Goal: Transaction & Acquisition: Subscribe to service/newsletter

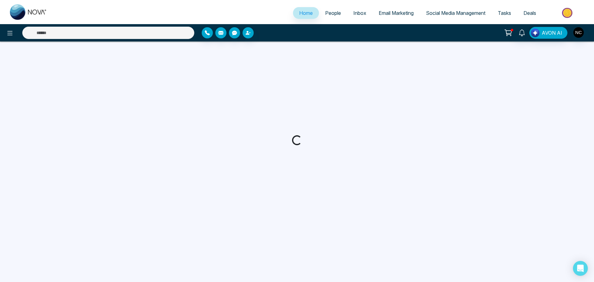
select select "*"
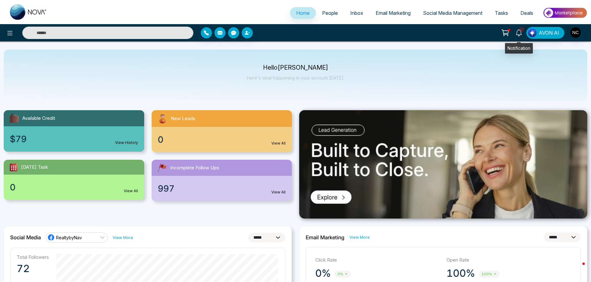
click at [524, 34] on link "2" at bounding box center [518, 32] width 15 height 11
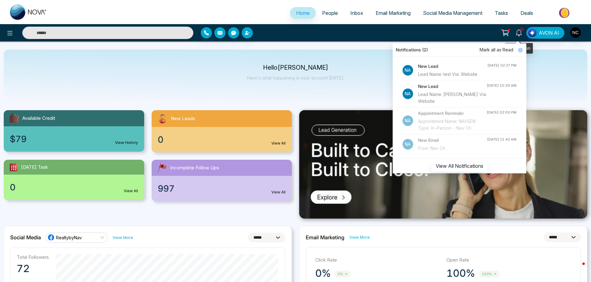
click at [524, 34] on link "2" at bounding box center [518, 32] width 15 height 11
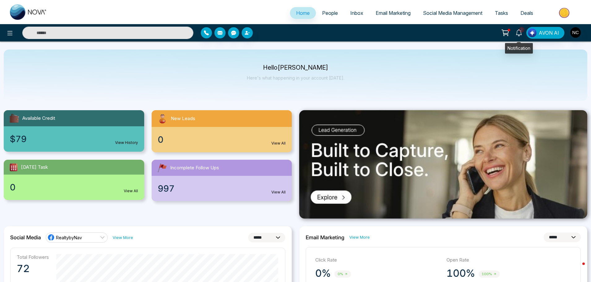
click at [522, 31] on span "2" at bounding box center [522, 30] width 6 height 6
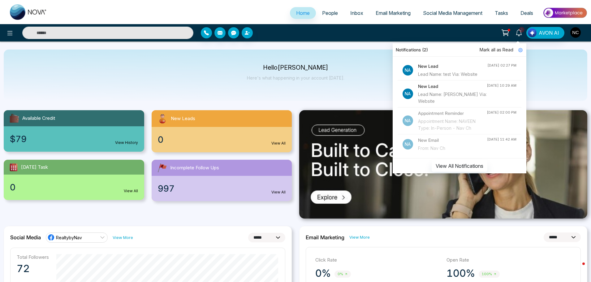
click at [579, 33] on img "button" at bounding box center [575, 32] width 11 height 11
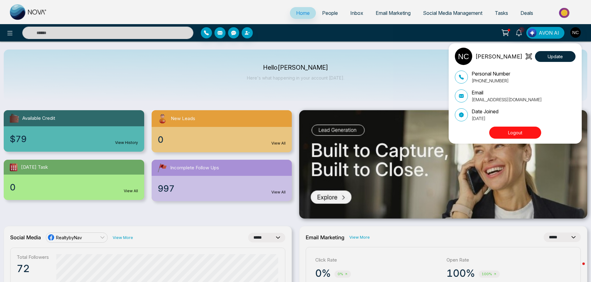
click at [579, 33] on div "[PERSON_NAME] Update Personal Number [PHONE_NUMBER] Email [EMAIL_ADDRESS][DOMAI…" at bounding box center [295, 141] width 591 height 282
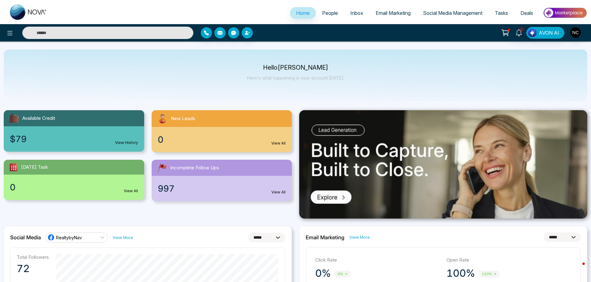
click at [497, 15] on span "Tasks" at bounding box center [501, 13] width 13 height 6
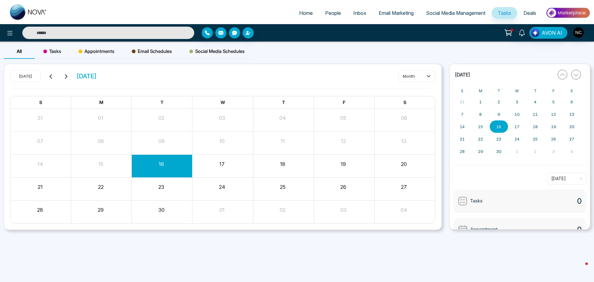
click at [467, 15] on span "Social Media Management" at bounding box center [455, 13] width 59 height 6
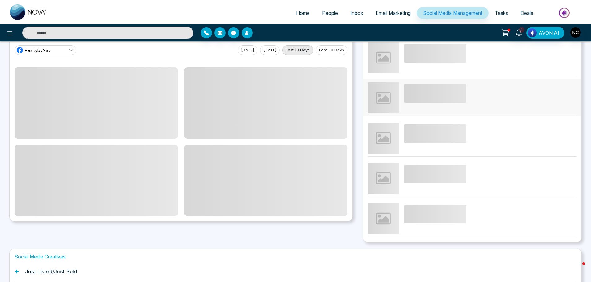
scroll to position [61, 0]
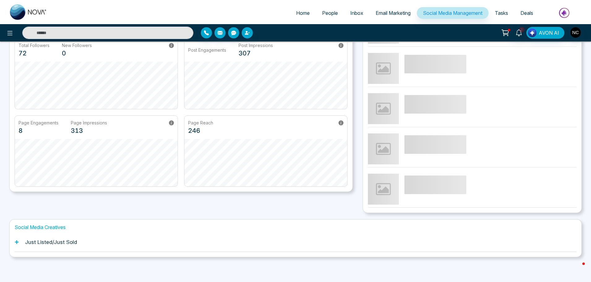
click at [226, 242] on div "Just Listed/Just Sold" at bounding box center [296, 242] width 562 height 19
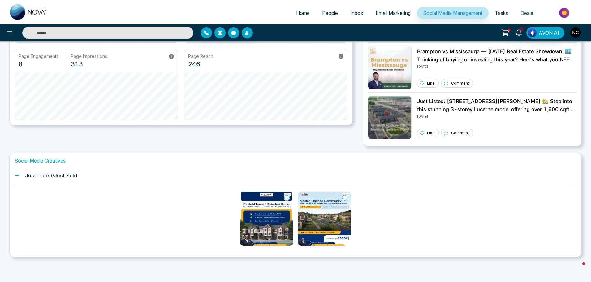
scroll to position [127, 0]
click at [266, 214] on img at bounding box center [266, 218] width 53 height 54
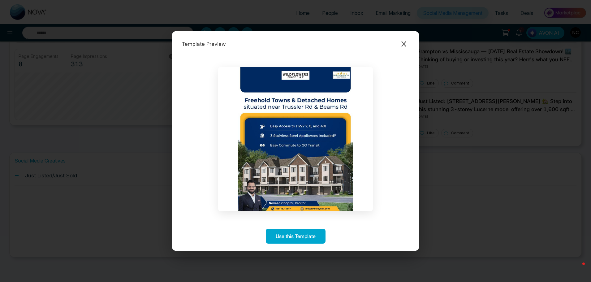
scroll to position [66, 0]
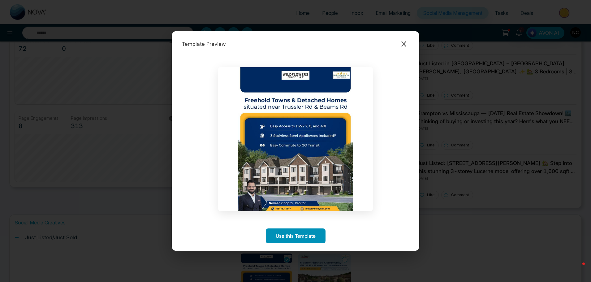
click at [300, 239] on button "Use this Template" at bounding box center [296, 235] width 60 height 15
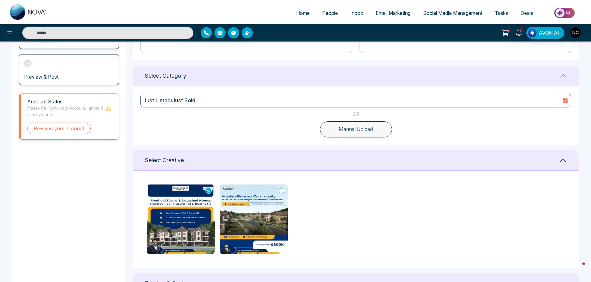
scroll to position [186, 0]
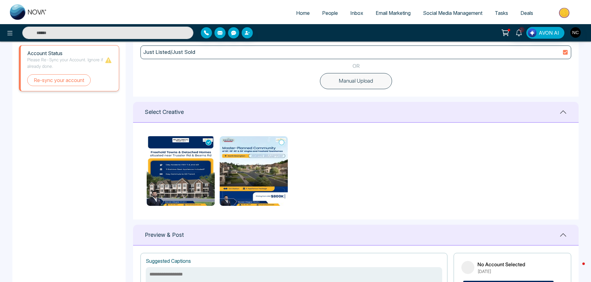
click at [180, 182] on img at bounding box center [181, 171] width 68 height 70
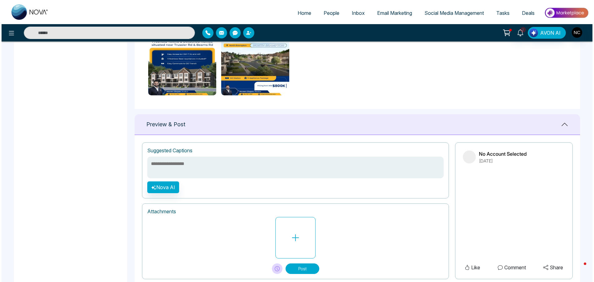
scroll to position [313, 0]
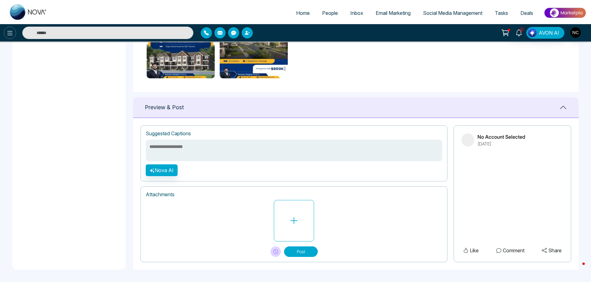
click at [11, 30] on icon at bounding box center [9, 32] width 7 height 7
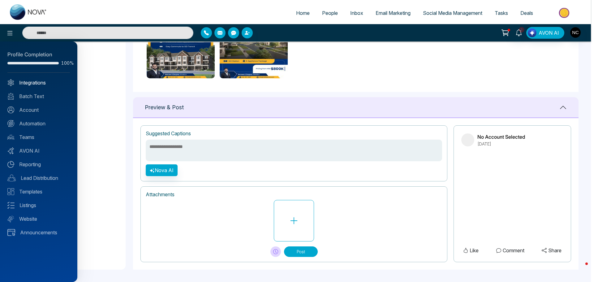
click at [45, 83] on link "Integrations" at bounding box center [38, 82] width 62 height 7
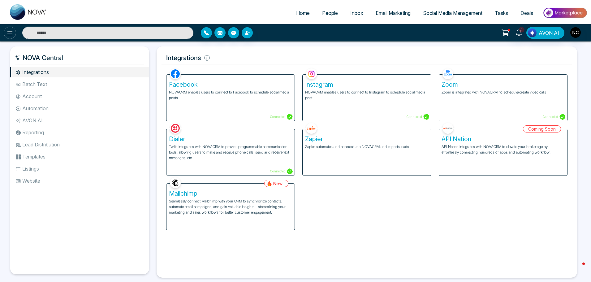
click at [5, 32] on button at bounding box center [10, 33] width 12 height 12
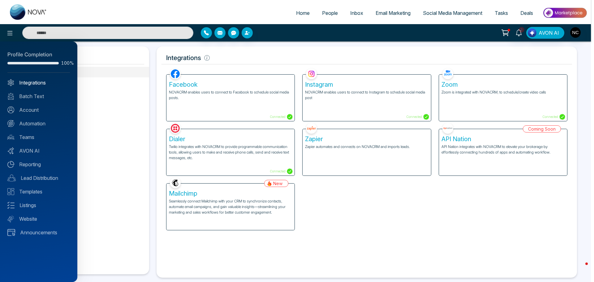
click at [39, 79] on link "Integrations" at bounding box center [38, 82] width 62 height 7
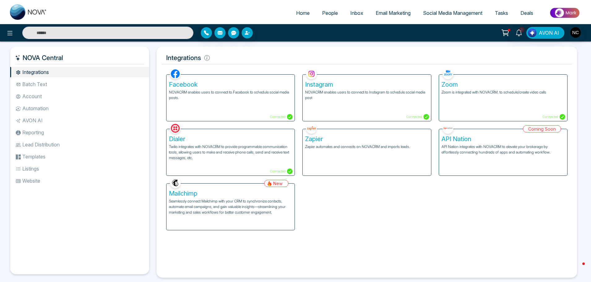
click at [401, 17] on link "Email Marketing" at bounding box center [392, 13] width 47 height 12
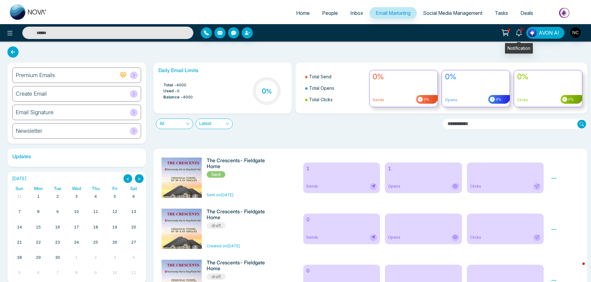
click at [517, 32] on icon at bounding box center [519, 32] width 6 height 7
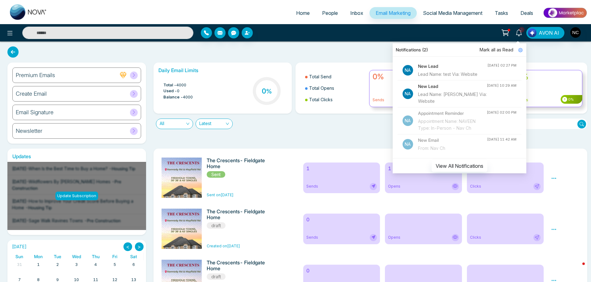
click at [298, 143] on div "Daily Email Limits Total - 4000 Used - 0 Balance - 4000 0 % Total Send Total Op…" at bounding box center [369, 102] width 438 height 81
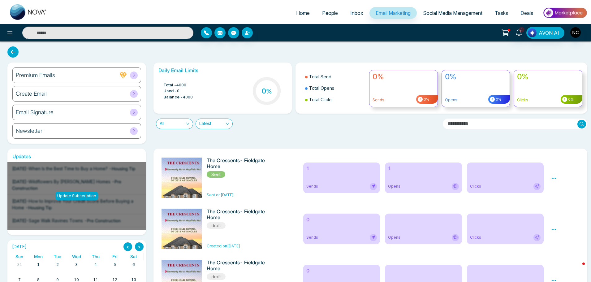
click at [296, 12] on span "Home" at bounding box center [303, 13] width 14 height 6
select select "*"
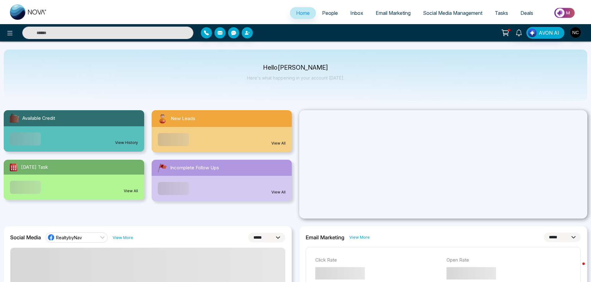
click at [404, 12] on span "Email Marketing" at bounding box center [393, 13] width 35 height 6
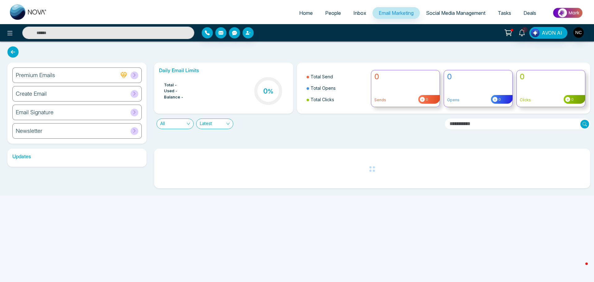
click at [133, 78] on span at bounding box center [135, 75] width 8 height 8
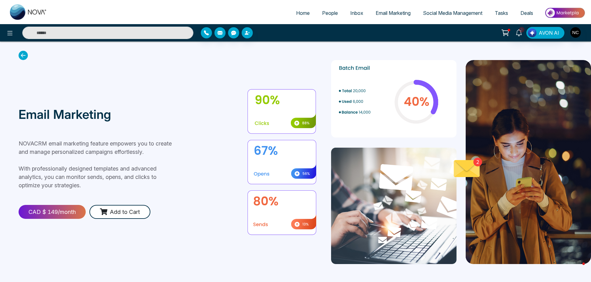
click at [386, 11] on span "Email Marketing" at bounding box center [393, 13] width 35 height 6
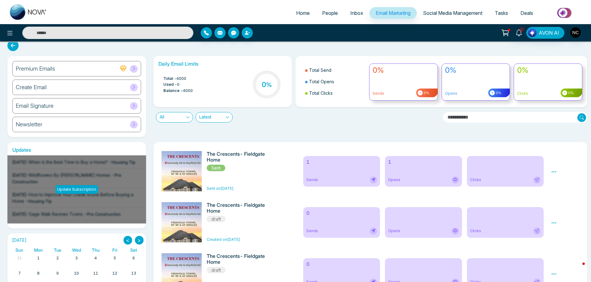
scroll to position [6, 0]
click at [66, 86] on div "Create Email" at bounding box center [76, 87] width 129 height 15
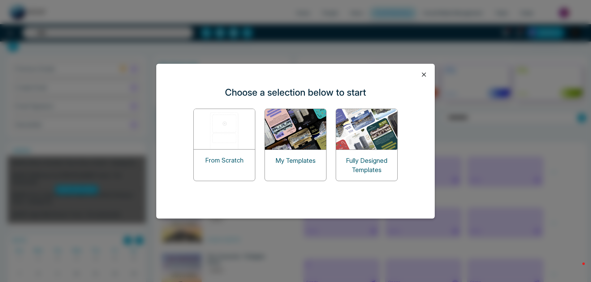
click at [290, 167] on div "My Templates" at bounding box center [295, 161] width 61 height 22
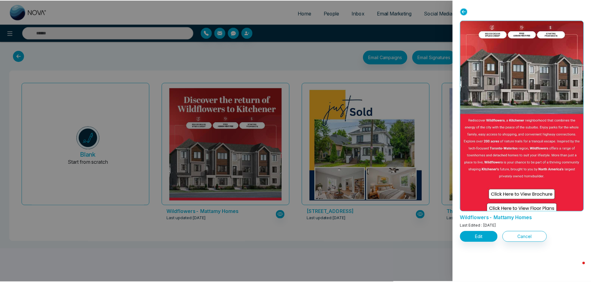
scroll to position [83, 0]
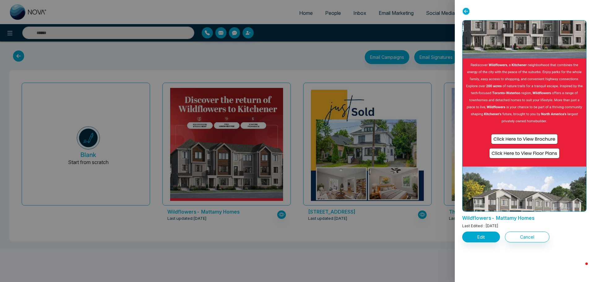
click at [498, 227] on span "Last Edited : [DATE]" at bounding box center [480, 225] width 36 height 5
click at [484, 235] on button "Edit" at bounding box center [481, 236] width 38 height 11
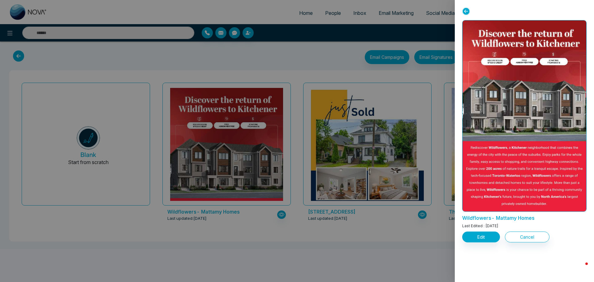
click at [274, 185] on div at bounding box center [297, 141] width 594 height 282
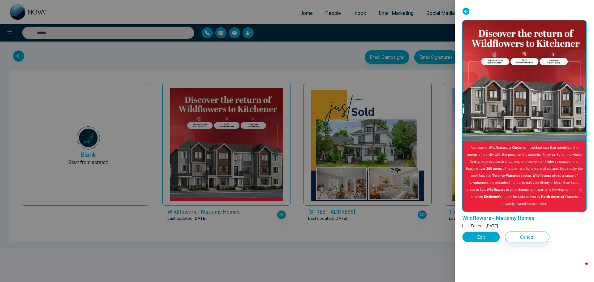
click at [468, 236] on button "Edit" at bounding box center [481, 236] width 38 height 11
click at [481, 232] on button "Edit" at bounding box center [481, 236] width 38 height 11
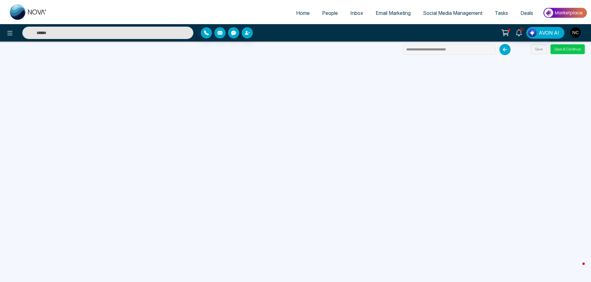
click at [560, 47] on button "Save & Continue" at bounding box center [567, 49] width 34 height 10
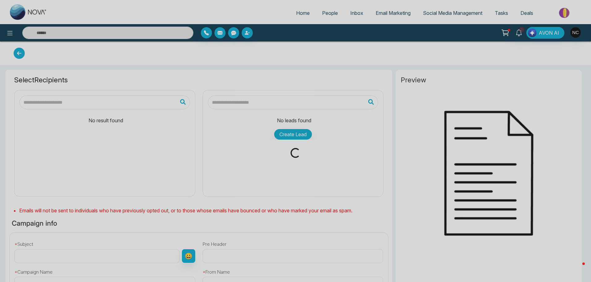
type input "**********"
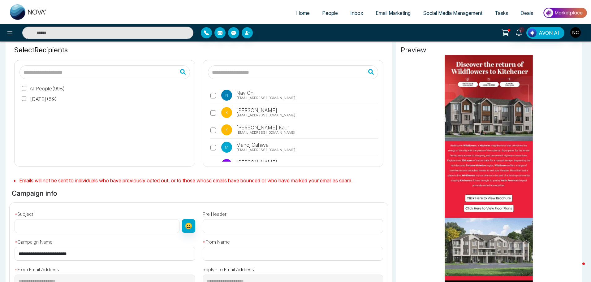
scroll to position [34, 0]
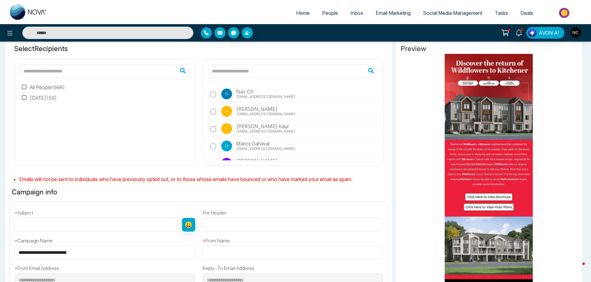
click at [41, 87] on label "All People ( 998 )" at bounding box center [43, 87] width 43 height 7
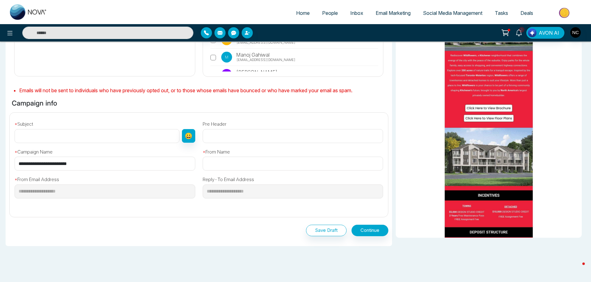
scroll to position [124, 0]
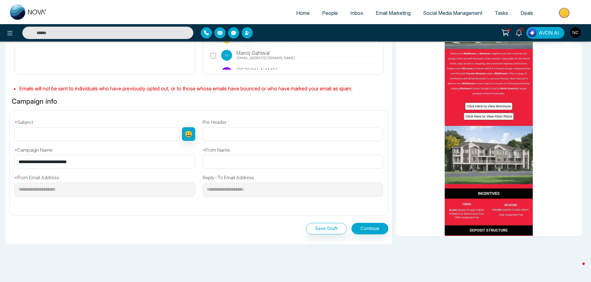
click at [122, 126] on div "* Subject 😀" at bounding box center [105, 128] width 188 height 25
click at [120, 132] on input "text" at bounding box center [97, 134] width 165 height 14
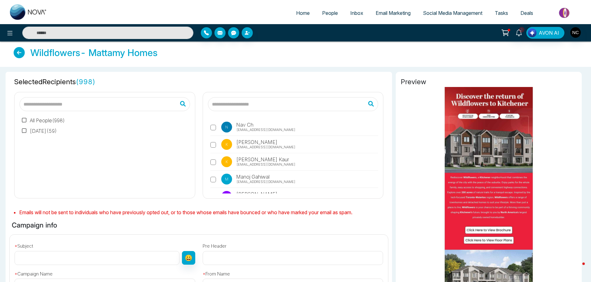
scroll to position [2, 0]
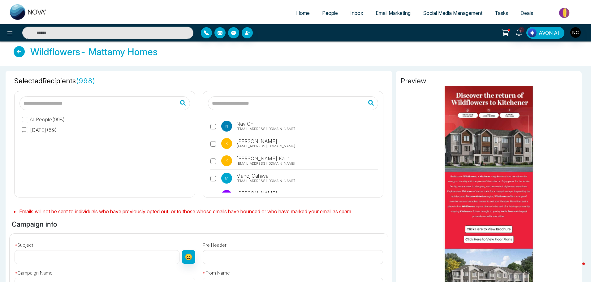
click at [57, 117] on label "All People ( 998 )" at bounding box center [43, 119] width 43 height 7
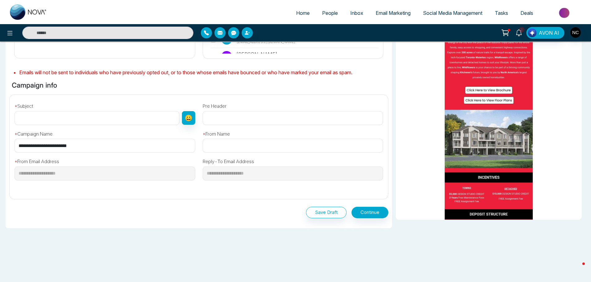
scroll to position [140, 0]
click at [76, 123] on input "text" at bounding box center [97, 118] width 165 height 14
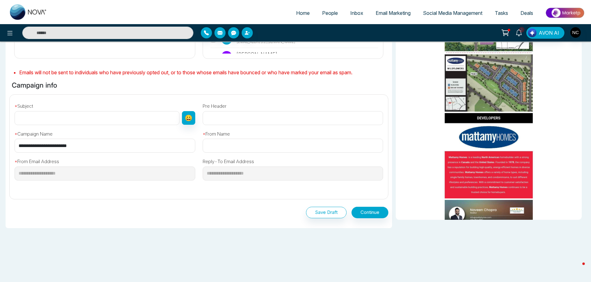
click at [222, 146] on input "text" at bounding box center [293, 146] width 181 height 14
type input "*"
type input "**********"
click at [143, 120] on input "text" at bounding box center [97, 118] width 165 height 14
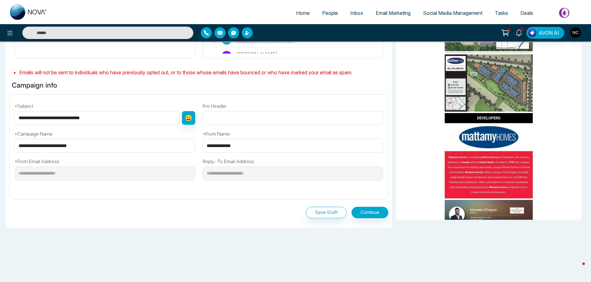
click at [17, 118] on input "**********" at bounding box center [97, 118] width 165 height 14
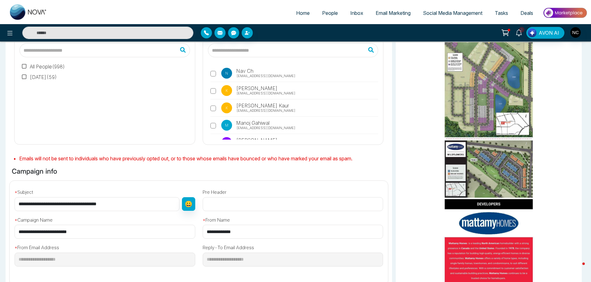
scroll to position [0, 0]
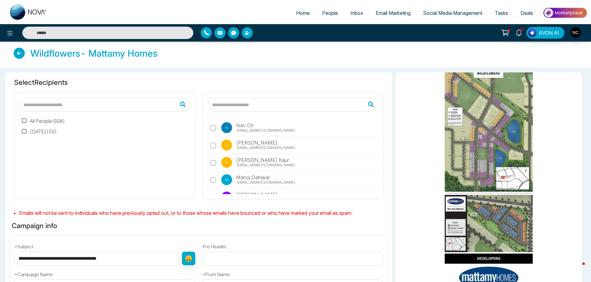
type input "**********"
click at [86, 102] on input "text" at bounding box center [104, 105] width 170 height 14
type input "****"
click at [236, 129] on span "[EMAIL_ADDRESS][DOMAIN_NAME]" at bounding box center [265, 130] width 59 height 5
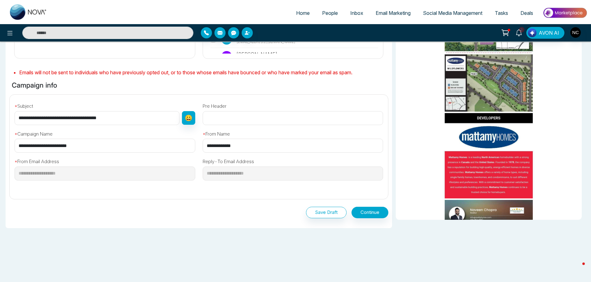
scroll to position [140, 0]
click at [364, 209] on button "Continue" at bounding box center [369, 212] width 37 height 11
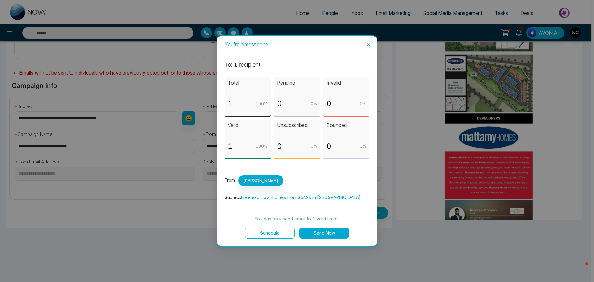
click at [329, 231] on button "Send Now" at bounding box center [323, 232] width 49 height 11
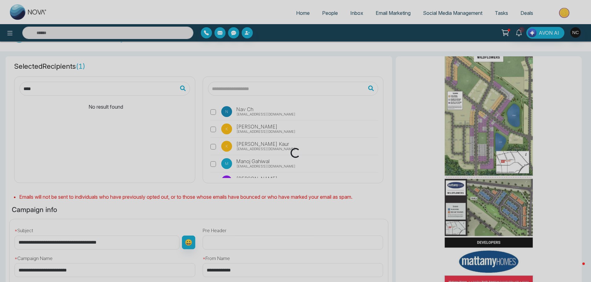
scroll to position [0, 0]
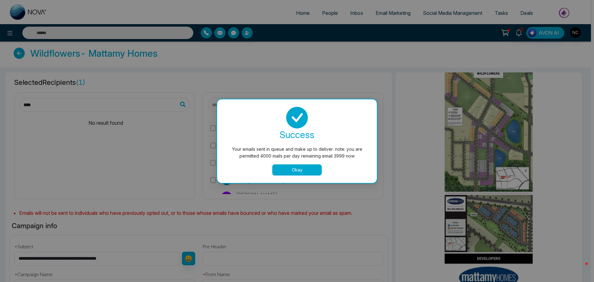
click at [306, 172] on button "Okay" at bounding box center [296, 169] width 49 height 11
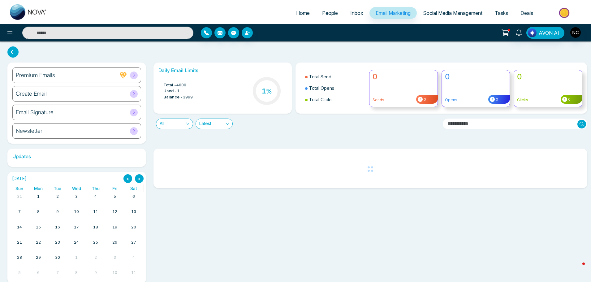
click at [451, 17] on link "Social Media Management" at bounding box center [453, 13] width 72 height 12
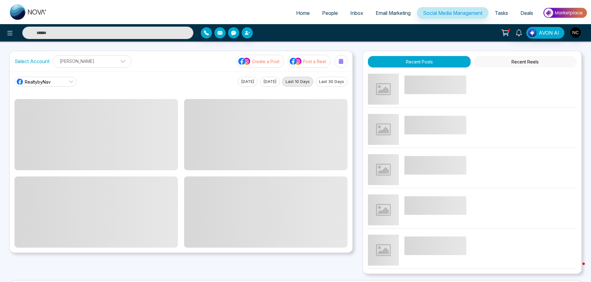
click at [393, 14] on span "Email Marketing" at bounding box center [393, 13] width 35 height 6
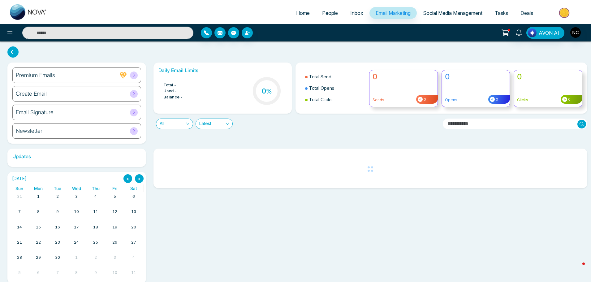
click at [303, 15] on span "Home" at bounding box center [303, 13] width 14 height 6
select select "*"
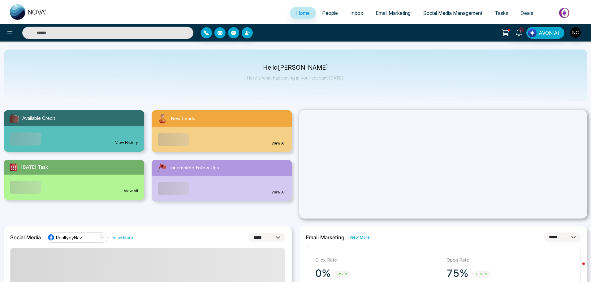
click at [396, 12] on span "Email Marketing" at bounding box center [393, 13] width 35 height 6
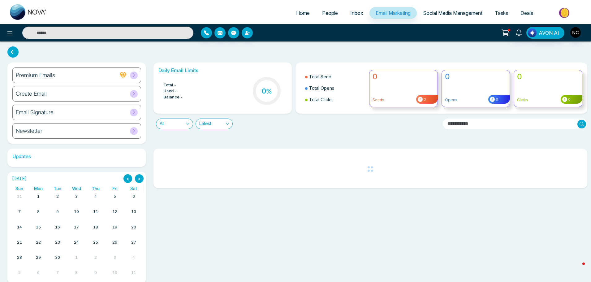
click at [55, 111] on div "Email Signature" at bounding box center [76, 112] width 129 height 15
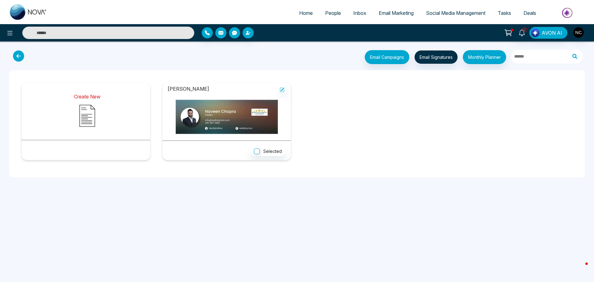
click at [87, 128] on img at bounding box center [87, 115] width 31 height 31
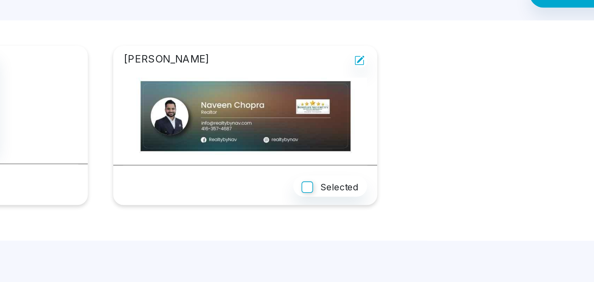
click at [225, 123] on img at bounding box center [226, 116] width 118 height 37
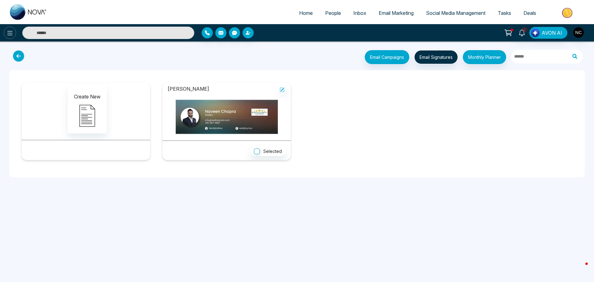
click at [6, 36] on icon at bounding box center [9, 32] width 7 height 7
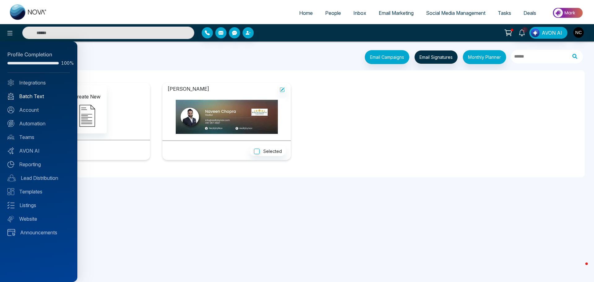
click at [32, 95] on link "Batch Text" at bounding box center [38, 95] width 62 height 7
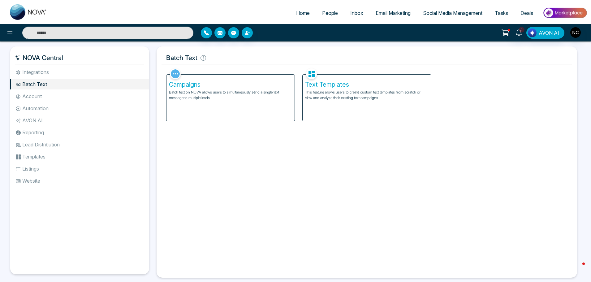
click at [279, 8] on ul "Home People Inbox Email Marketing Social Media Management Tasks Deals" at bounding box center [320, 13] width 534 height 17
click at [299, 22] on ul "Home People Inbox Email Marketing Social Media Management Tasks Deals" at bounding box center [320, 13] width 534 height 17
click at [299, 20] on ul "Home People Inbox Email Marketing Social Media Management Tasks Deals" at bounding box center [320, 13] width 534 height 17
click at [301, 11] on span "Home" at bounding box center [303, 13] width 14 height 6
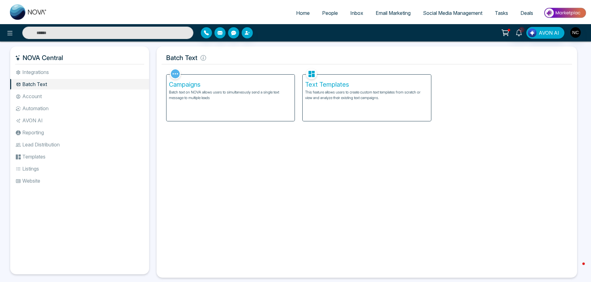
select select "*"
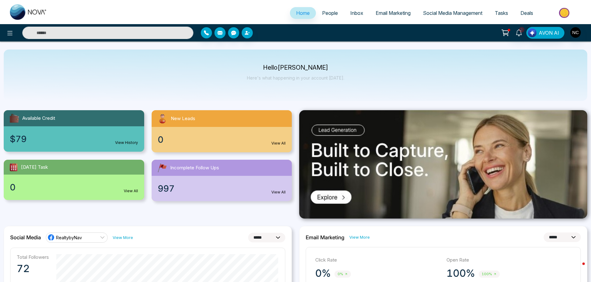
click at [434, 16] on link "Social Media Management" at bounding box center [453, 13] width 72 height 12
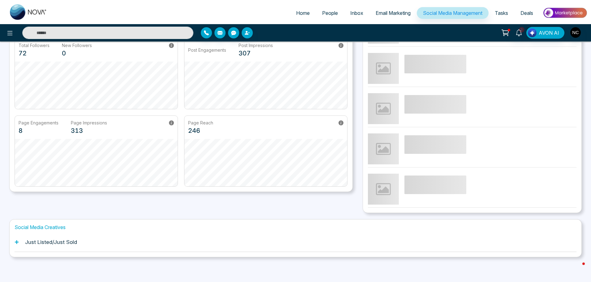
scroll to position [61, 0]
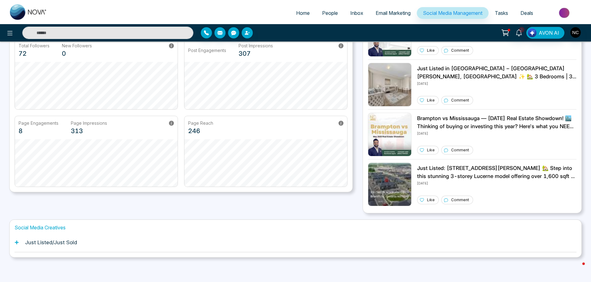
click at [68, 239] on h1 "Just Listed/Just Sold" at bounding box center [51, 242] width 52 height 6
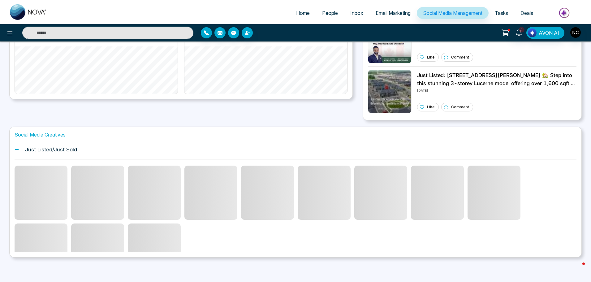
scroll to position [127, 0]
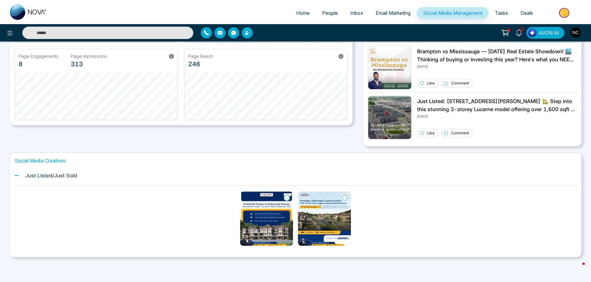
click at [272, 235] on img at bounding box center [266, 218] width 53 height 54
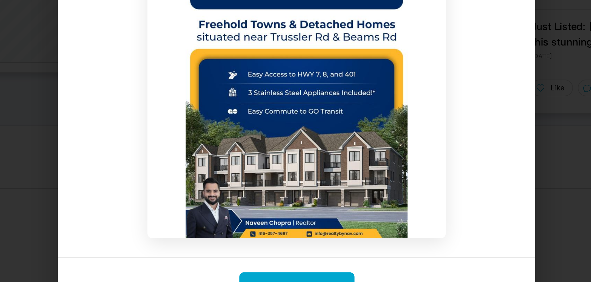
click at [178, 194] on div at bounding box center [295, 139] width 247 height 164
click at [218, 174] on img at bounding box center [295, 139] width 155 height 144
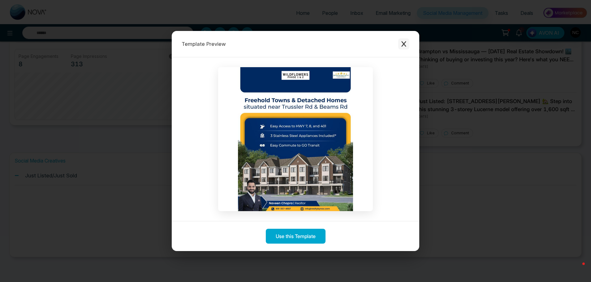
click at [405, 47] on button "Close modal" at bounding box center [403, 43] width 11 height 11
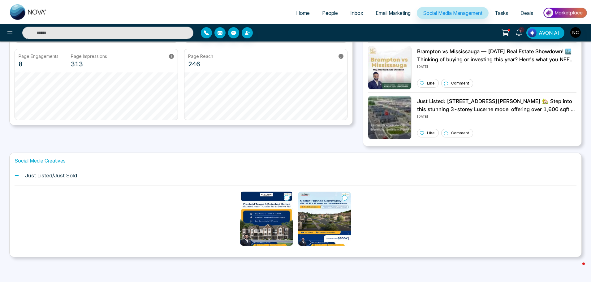
click at [282, 214] on img at bounding box center [266, 218] width 53 height 54
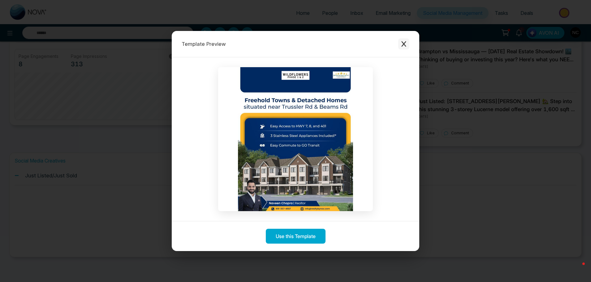
click at [402, 46] on icon "Close modal" at bounding box center [403, 44] width 5 height 6
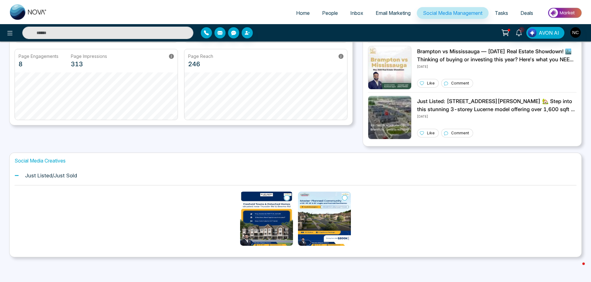
click at [301, 15] on span "Home" at bounding box center [303, 13] width 14 height 6
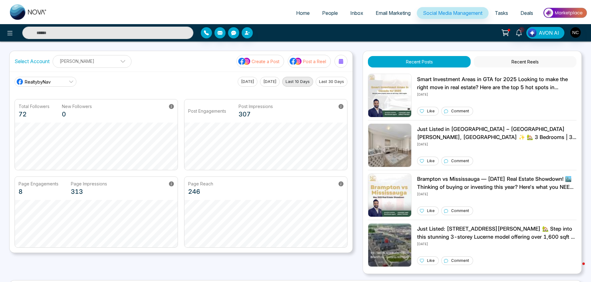
select select "*"
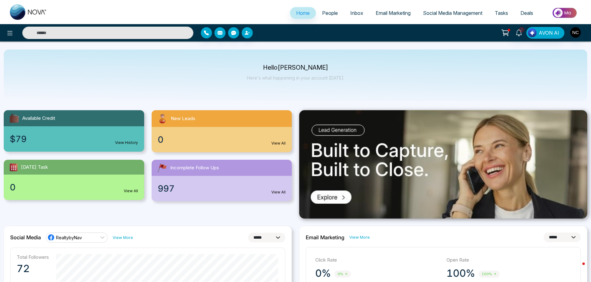
click at [379, 11] on span "Email Marketing" at bounding box center [393, 13] width 35 height 6
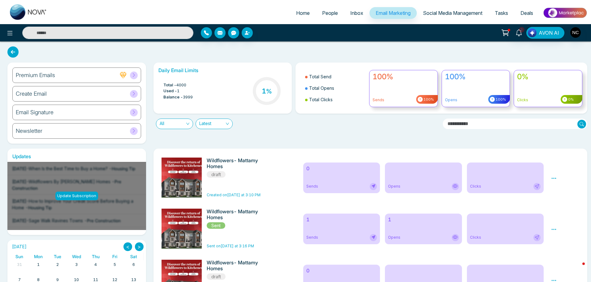
click at [90, 97] on div "Create Email" at bounding box center [76, 93] width 129 height 15
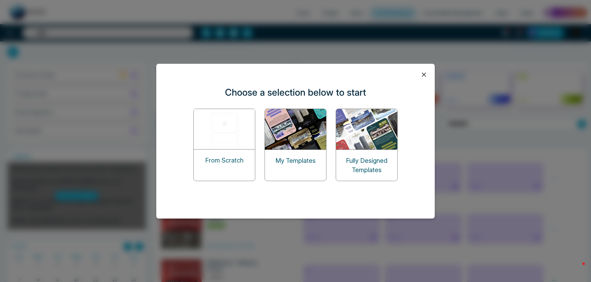
click at [306, 169] on div "My Templates" at bounding box center [295, 161] width 61 height 22
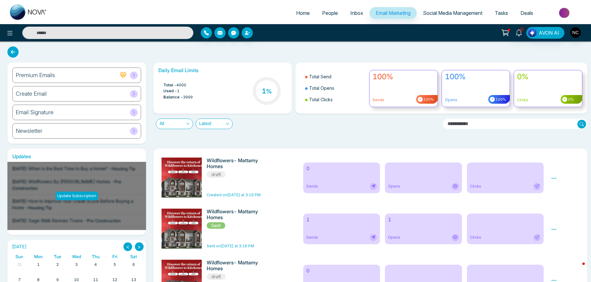
scroll to position [2, 0]
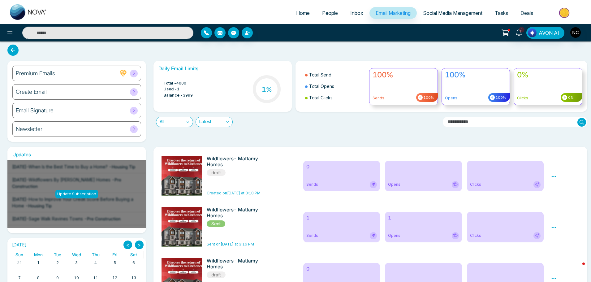
click at [304, 13] on span "Home" at bounding box center [303, 13] width 14 height 6
select select "*"
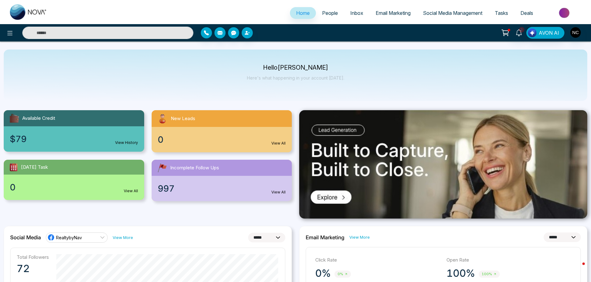
click at [271, 194] on div "997 View All" at bounding box center [222, 188] width 140 height 25
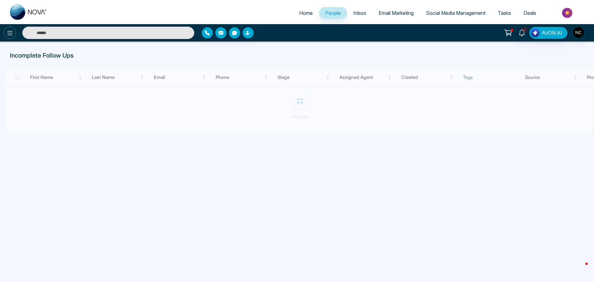
click at [10, 33] on icon at bounding box center [9, 32] width 7 height 7
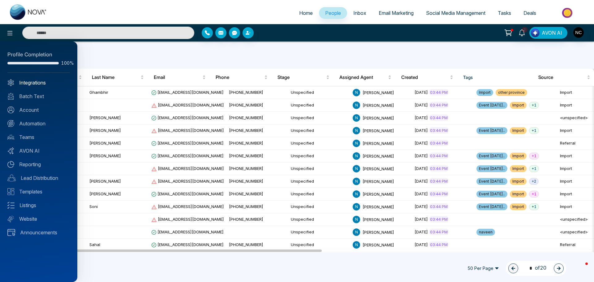
click at [31, 83] on link "Integrations" at bounding box center [38, 82] width 62 height 7
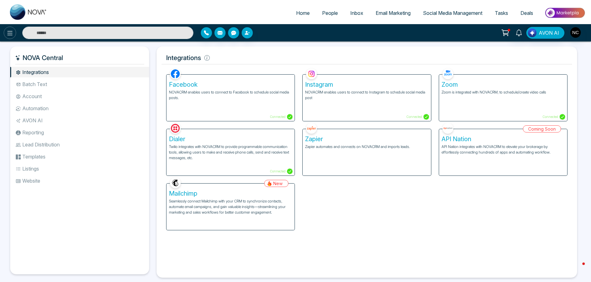
click at [11, 30] on icon at bounding box center [9, 32] width 7 height 7
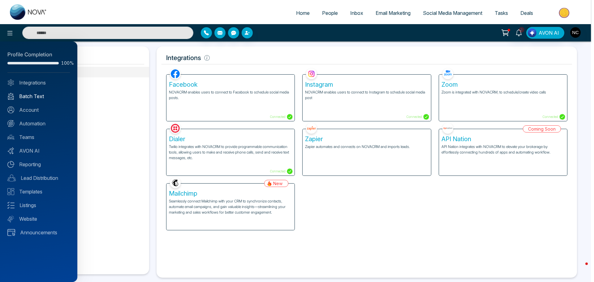
click at [31, 92] on link "Batch Text" at bounding box center [38, 95] width 62 height 7
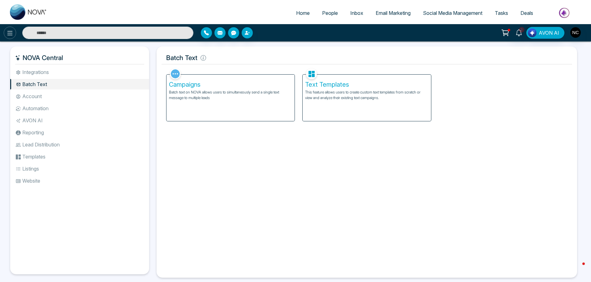
click at [9, 31] on icon at bounding box center [9, 32] width 7 height 7
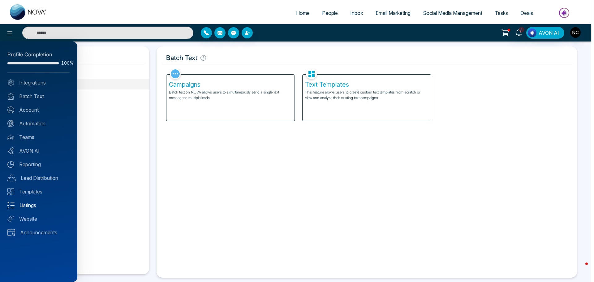
click at [28, 208] on link "Listings" at bounding box center [38, 204] width 62 height 7
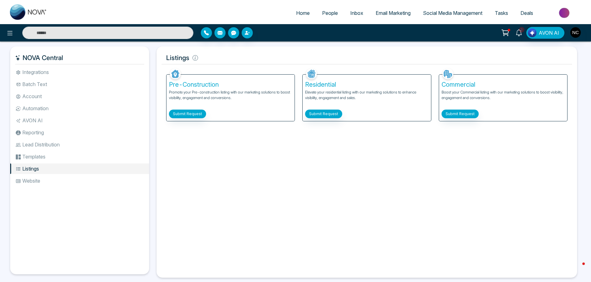
click at [518, 34] on icon at bounding box center [518, 32] width 7 height 7
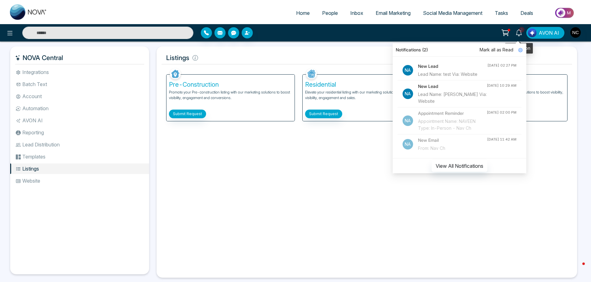
click at [518, 34] on icon at bounding box center [518, 32] width 7 height 7
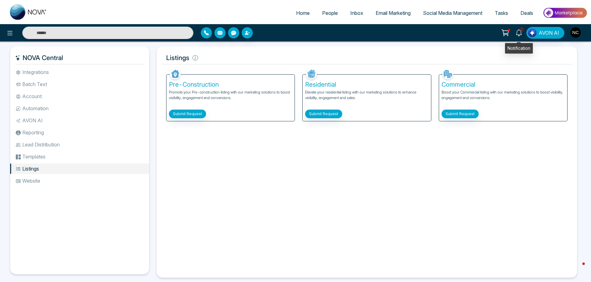
click at [518, 34] on icon at bounding box center [518, 32] width 7 height 7
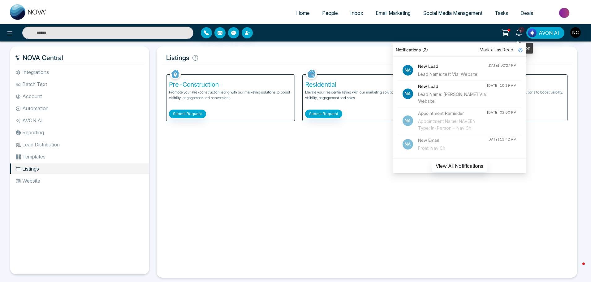
click at [518, 34] on icon at bounding box center [518, 32] width 7 height 7
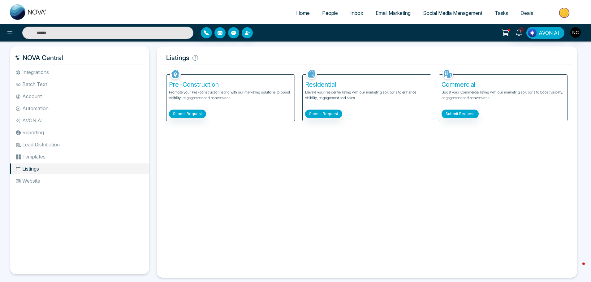
click at [404, 14] on span "Email Marketing" at bounding box center [393, 13] width 35 height 6
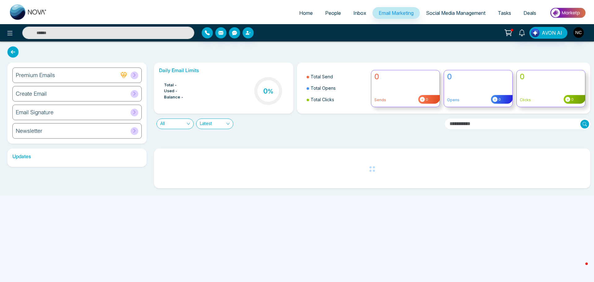
click at [449, 16] on link "Social Media Management" at bounding box center [456, 13] width 72 height 12
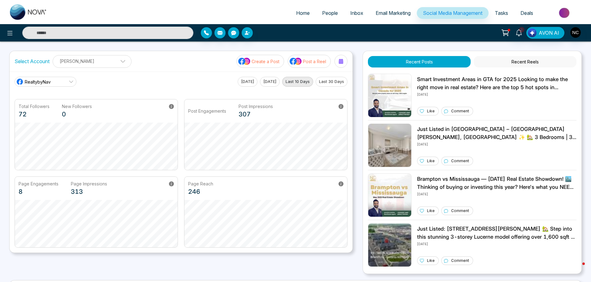
scroll to position [61, 0]
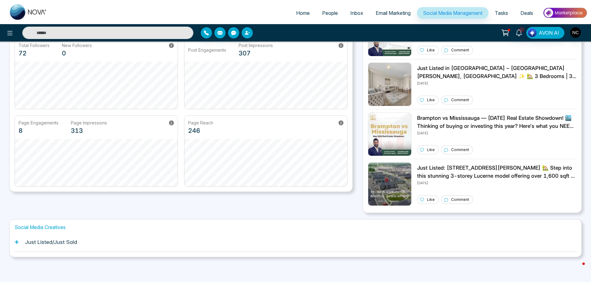
click at [196, 242] on div "Just Listed/Just Sold" at bounding box center [296, 242] width 562 height 19
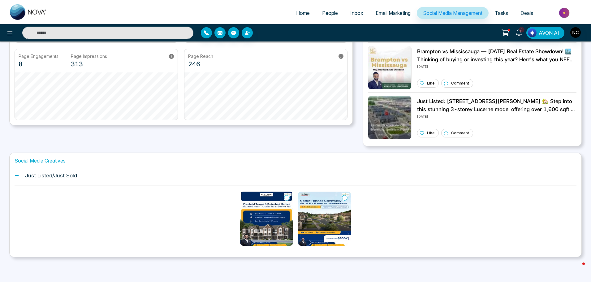
scroll to position [127, 0]
click at [320, 226] on img at bounding box center [324, 219] width 53 height 54
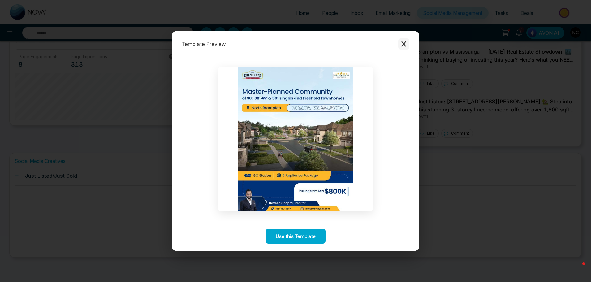
click at [405, 45] on icon "Close modal" at bounding box center [404, 44] width 6 height 6
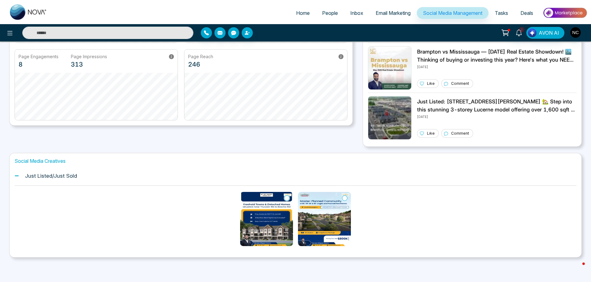
click at [397, 14] on span "Email Marketing" at bounding box center [393, 13] width 35 height 6
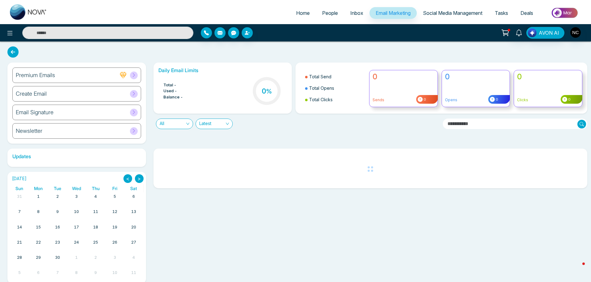
click at [100, 114] on div "Email Signature" at bounding box center [76, 112] width 129 height 15
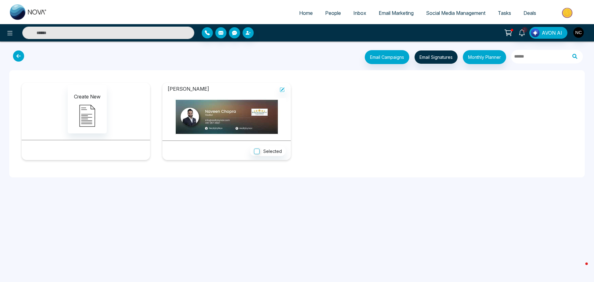
click at [0, 29] on div at bounding box center [99, 33] width 198 height 12
click at [2, 33] on div at bounding box center [99, 33] width 198 height 12
click at [6, 35] on icon at bounding box center [9, 32] width 7 height 7
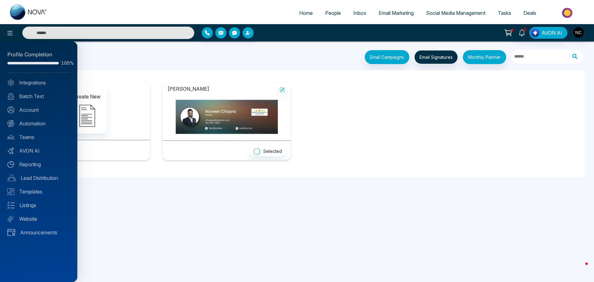
click at [392, 13] on div at bounding box center [297, 141] width 594 height 282
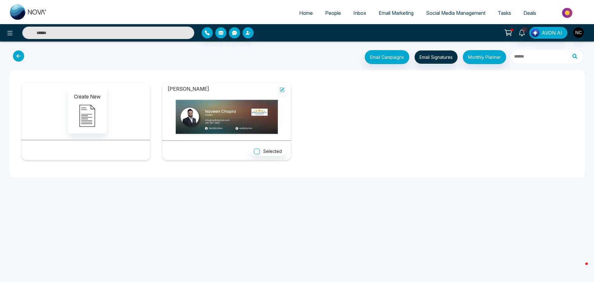
click at [389, 8] on link "Email Marketing" at bounding box center [395, 13] width 47 height 12
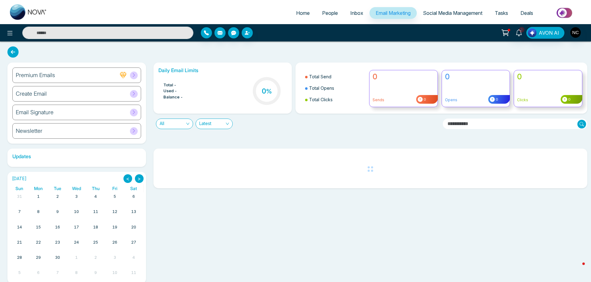
click at [66, 96] on div "Create Email" at bounding box center [76, 93] width 129 height 15
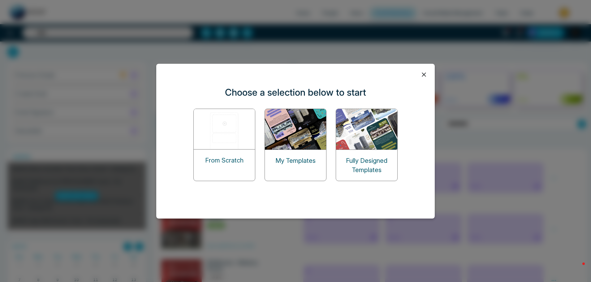
click at [304, 168] on div "My Templates" at bounding box center [295, 161] width 61 height 22
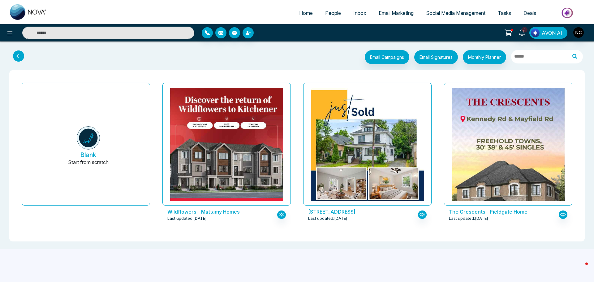
click at [334, 190] on img at bounding box center [368, 263] width 226 height 351
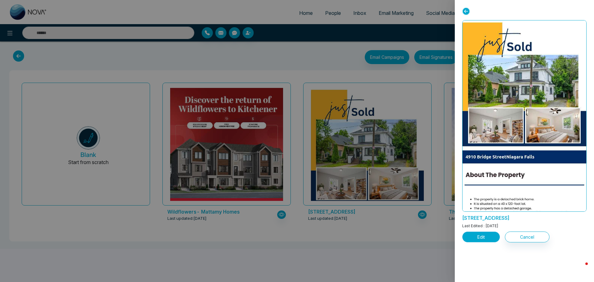
click at [489, 237] on button "Edit" at bounding box center [481, 236] width 38 height 11
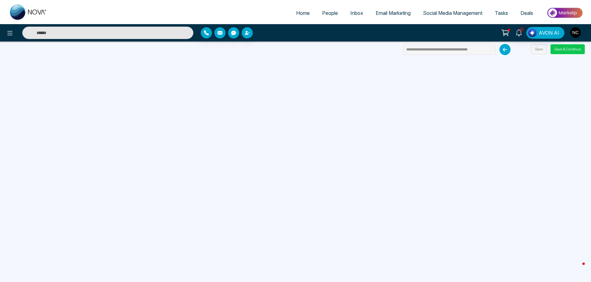
click at [568, 47] on button "Save & Continue" at bounding box center [567, 49] width 34 height 10
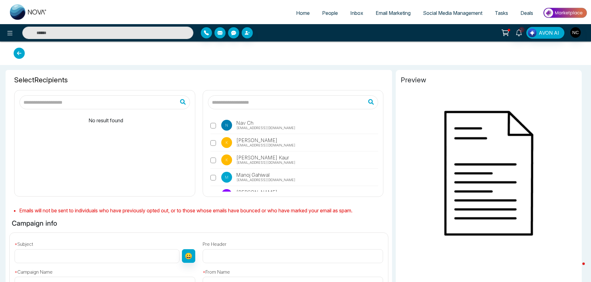
type input "**********"
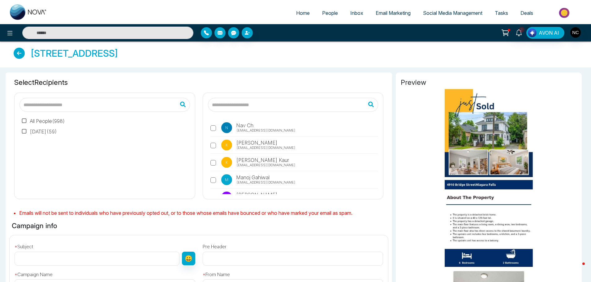
click at [290, 128] on label "N Nav Ch info@realtybynav.com" at bounding box center [294, 129] width 168 height 14
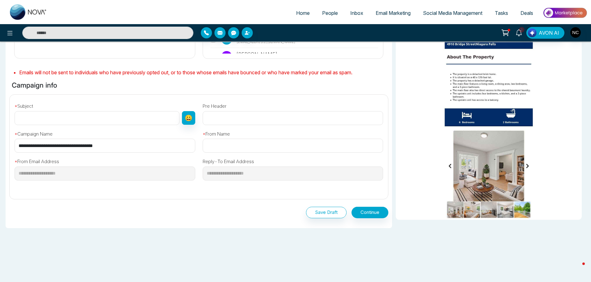
scroll to position [140, 0]
click at [108, 120] on input "text" at bounding box center [97, 118] width 165 height 14
type input "**********"
click at [238, 148] on input "text" at bounding box center [293, 146] width 181 height 14
type input "******"
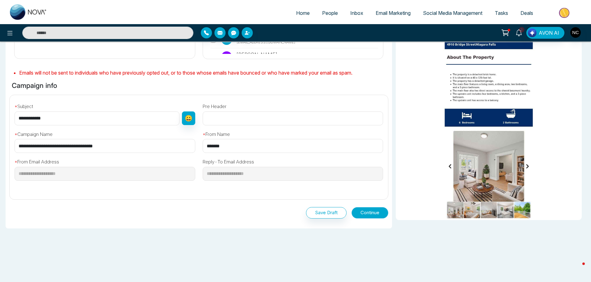
click at [377, 215] on button "Continue" at bounding box center [369, 212] width 37 height 11
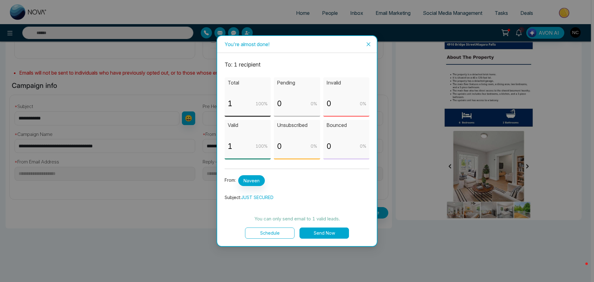
click at [367, 45] on icon "close" at bounding box center [368, 44] width 5 height 5
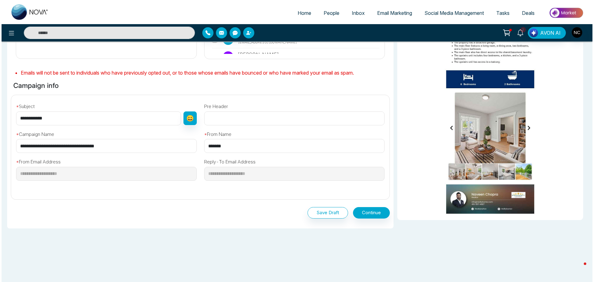
scroll to position [140, 0]
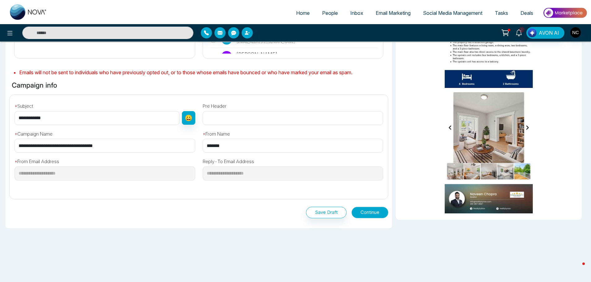
click at [364, 212] on button "Continue" at bounding box center [369, 212] width 37 height 11
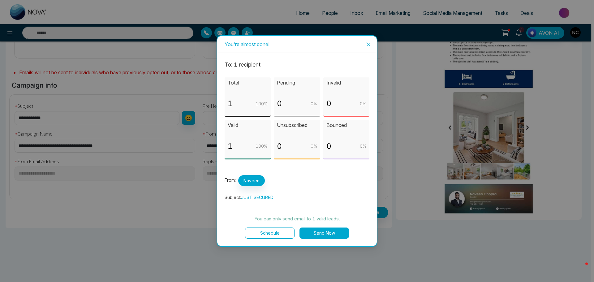
click at [328, 233] on button "Send Now" at bounding box center [323, 232] width 49 height 11
